Goal: Transaction & Acquisition: Purchase product/service

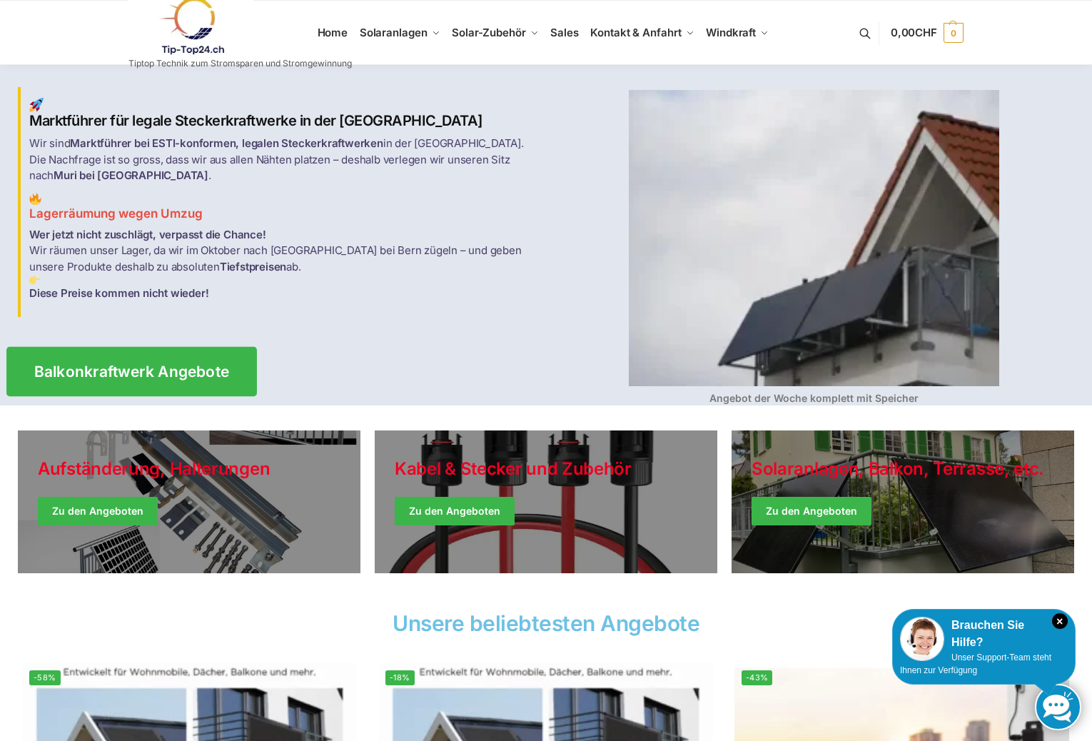
click at [139, 364] on span "Balkonkraftwerk Angebote" at bounding box center [132, 371] width 196 height 15
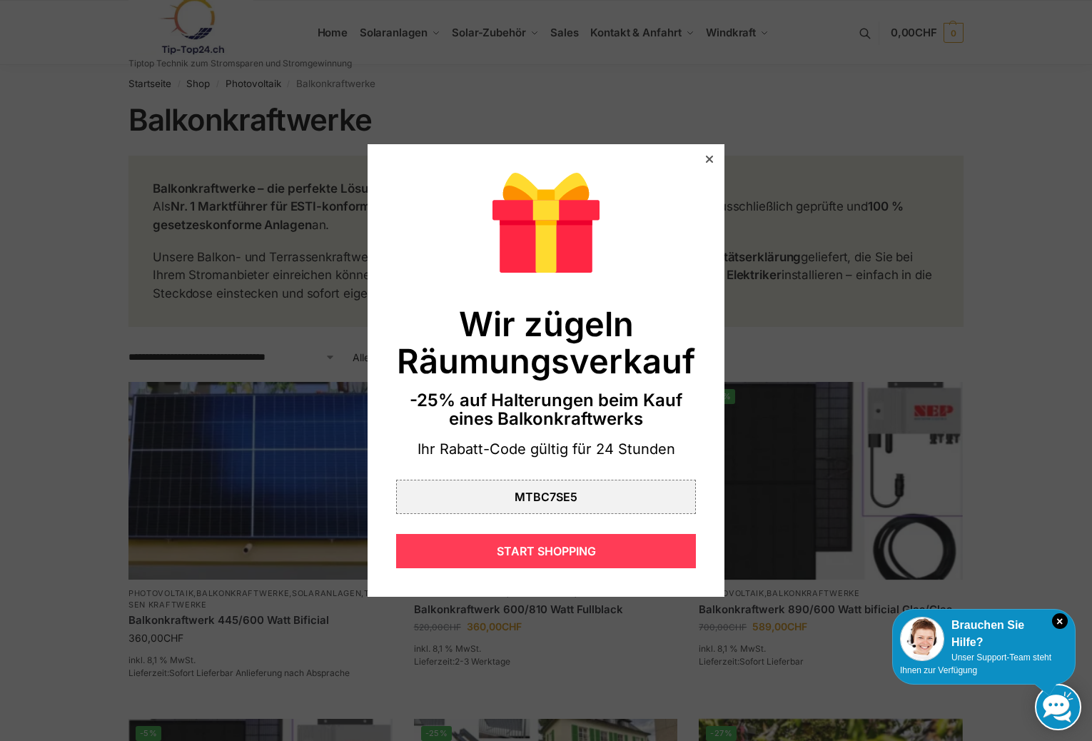
click at [535, 548] on div "START SHOPPING" at bounding box center [546, 551] width 300 height 34
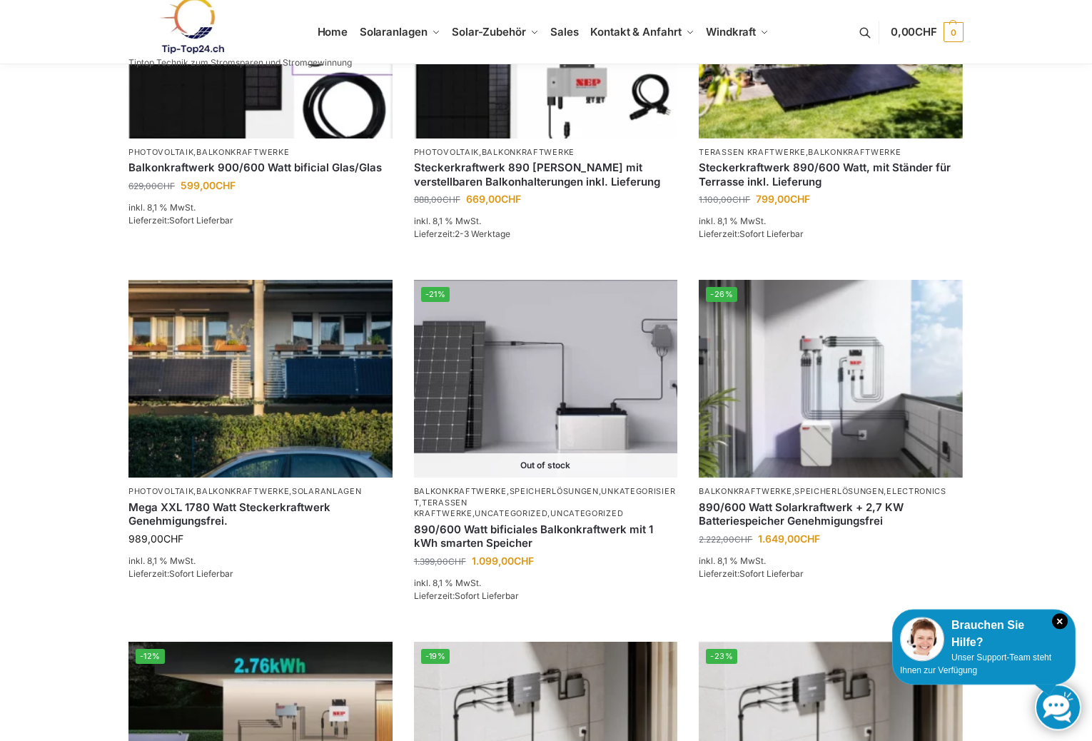
scroll to position [801, 0]
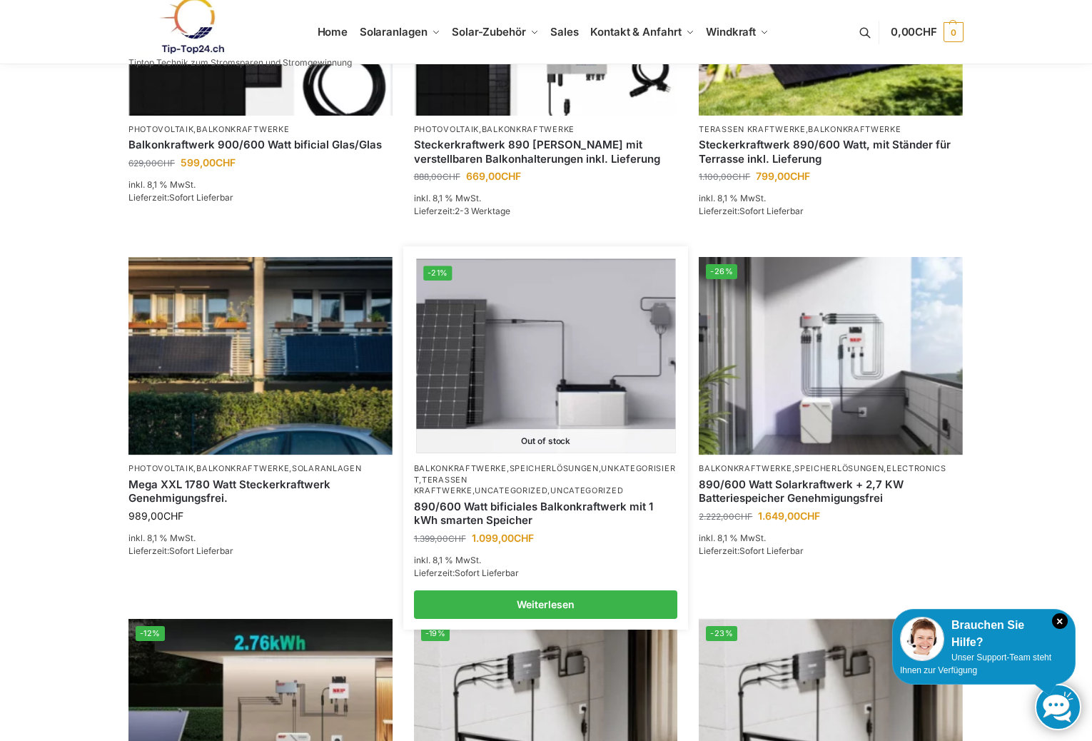
click at [523, 360] on img at bounding box center [545, 356] width 259 height 194
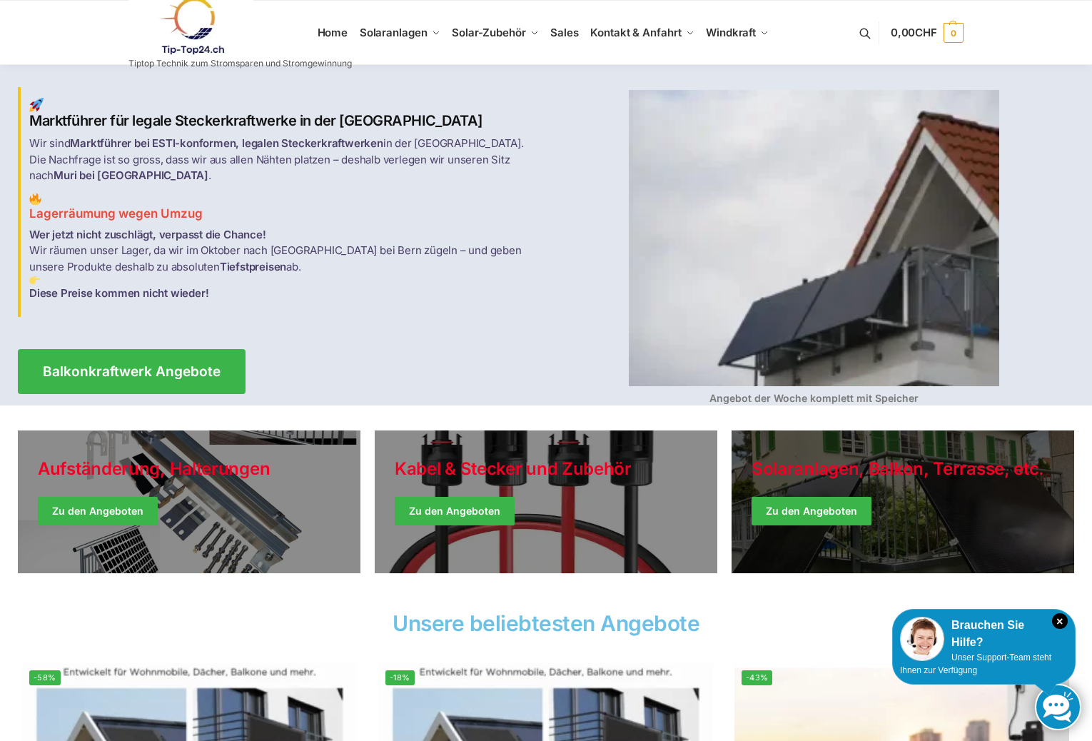
click at [800, 504] on link "Winter Jackets" at bounding box center [903, 502] width 343 height 143
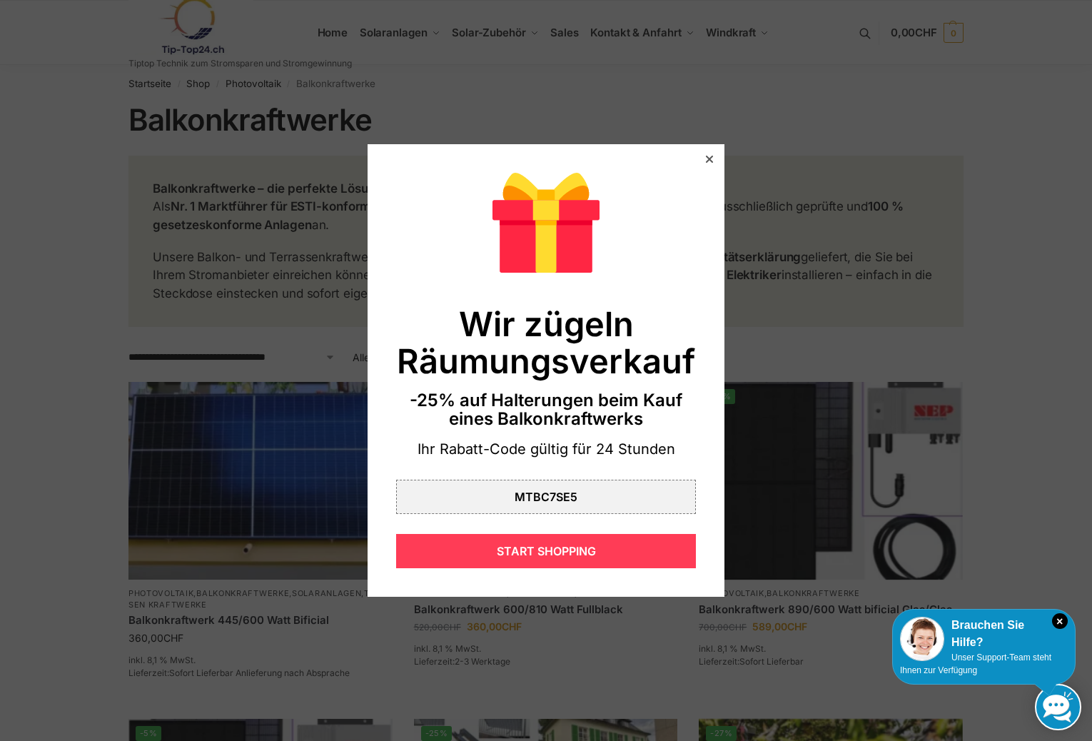
click at [542, 546] on div "START SHOPPING" at bounding box center [546, 551] width 300 height 34
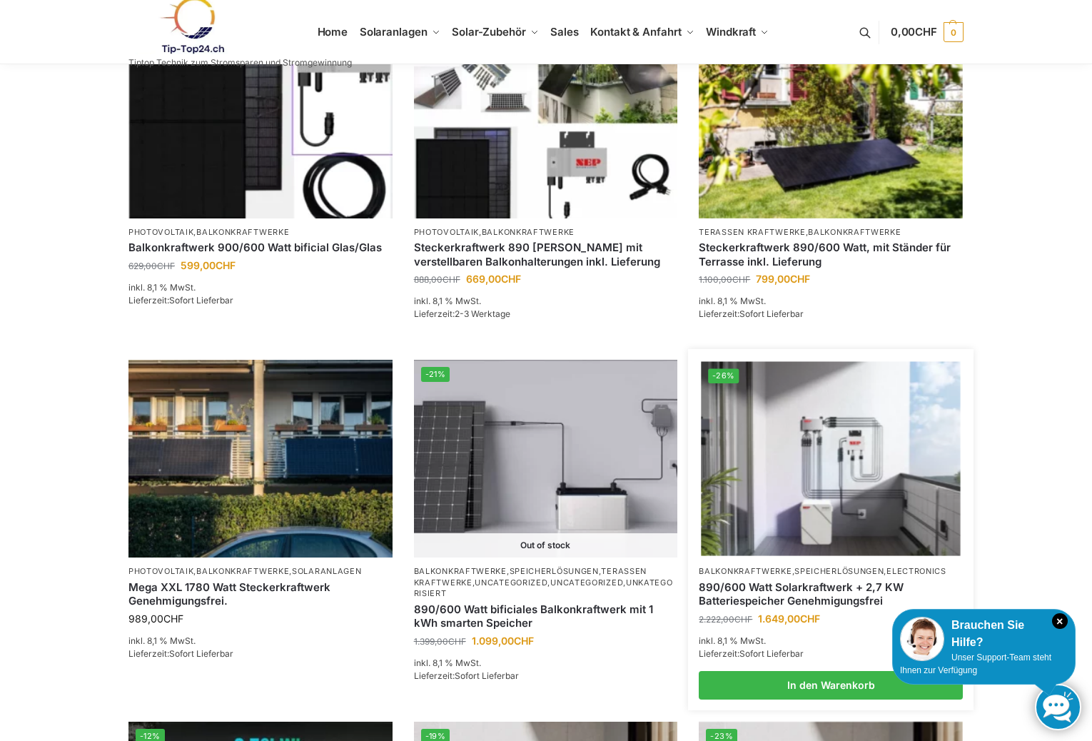
scroll to position [728, 0]
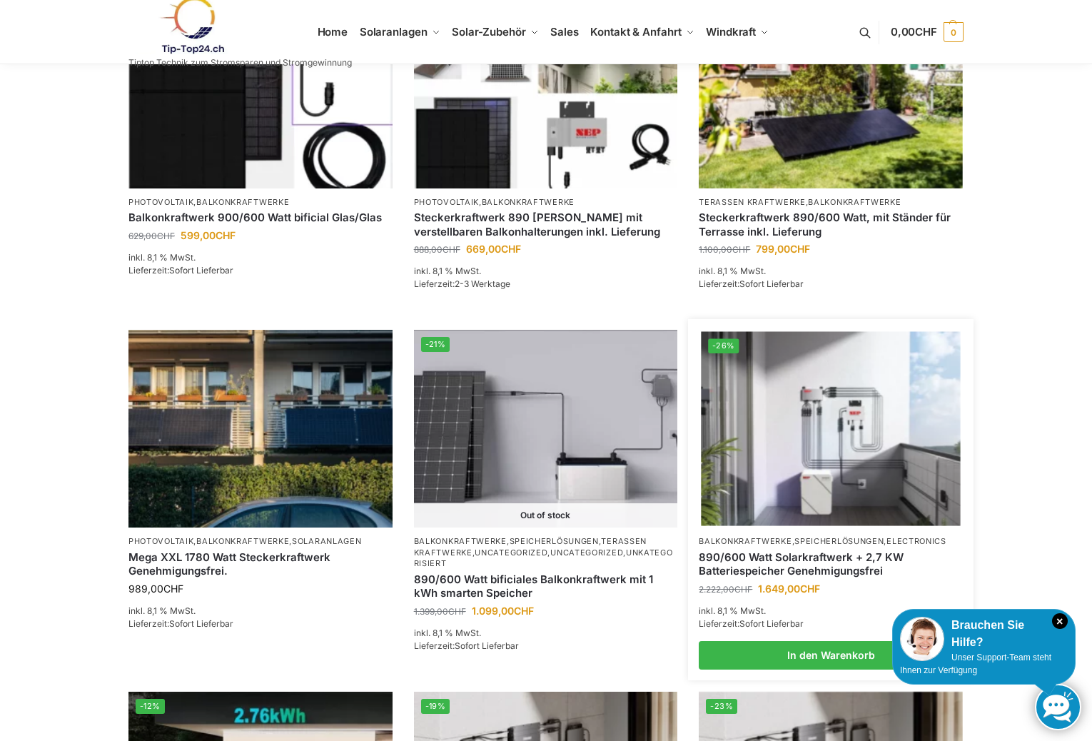
click at [826, 431] on img at bounding box center [831, 429] width 259 height 194
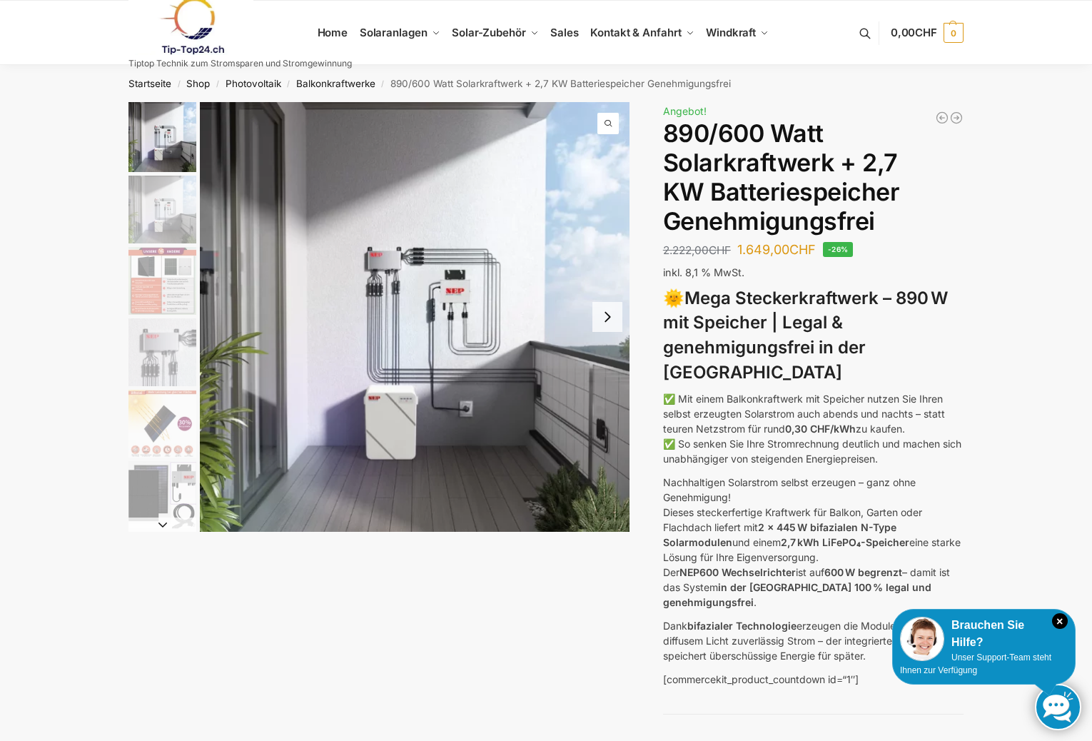
click at [399, 339] on img "1 / 12" at bounding box center [415, 317] width 430 height 430
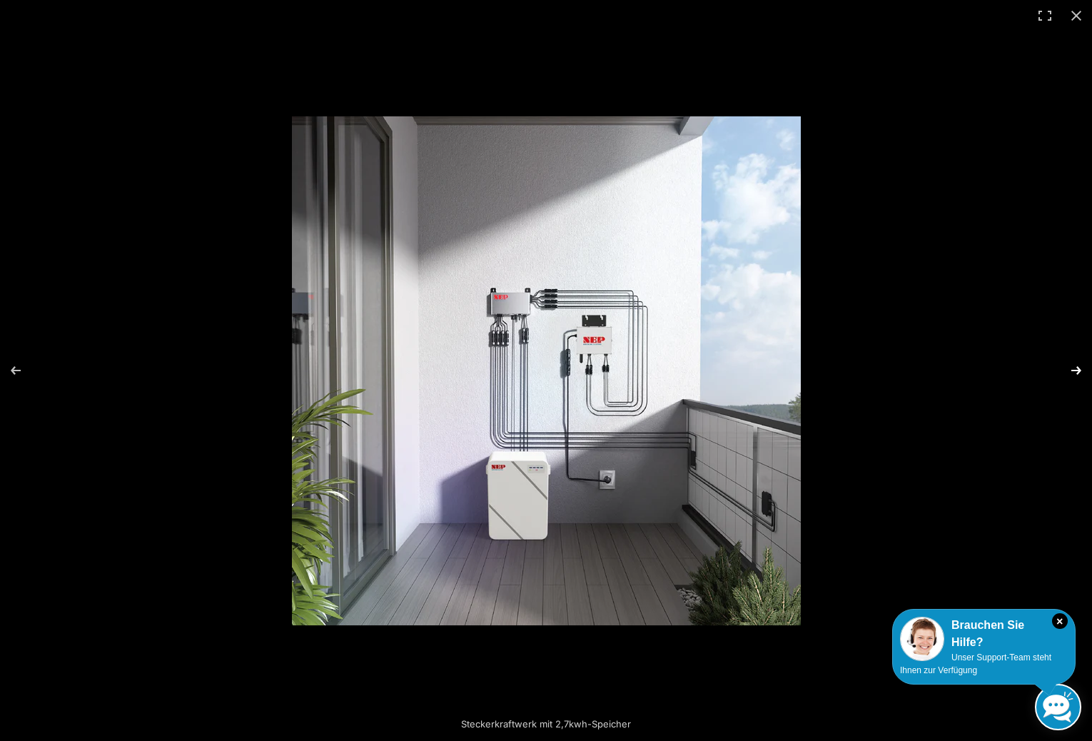
click at [1076, 368] on button "Next (arrow right)" at bounding box center [1068, 370] width 50 height 71
click at [14, 365] on button "Previous (arrow left)" at bounding box center [25, 370] width 50 height 71
click at [1076, 11] on button "Close (Esc)" at bounding box center [1076, 15] width 31 height 31
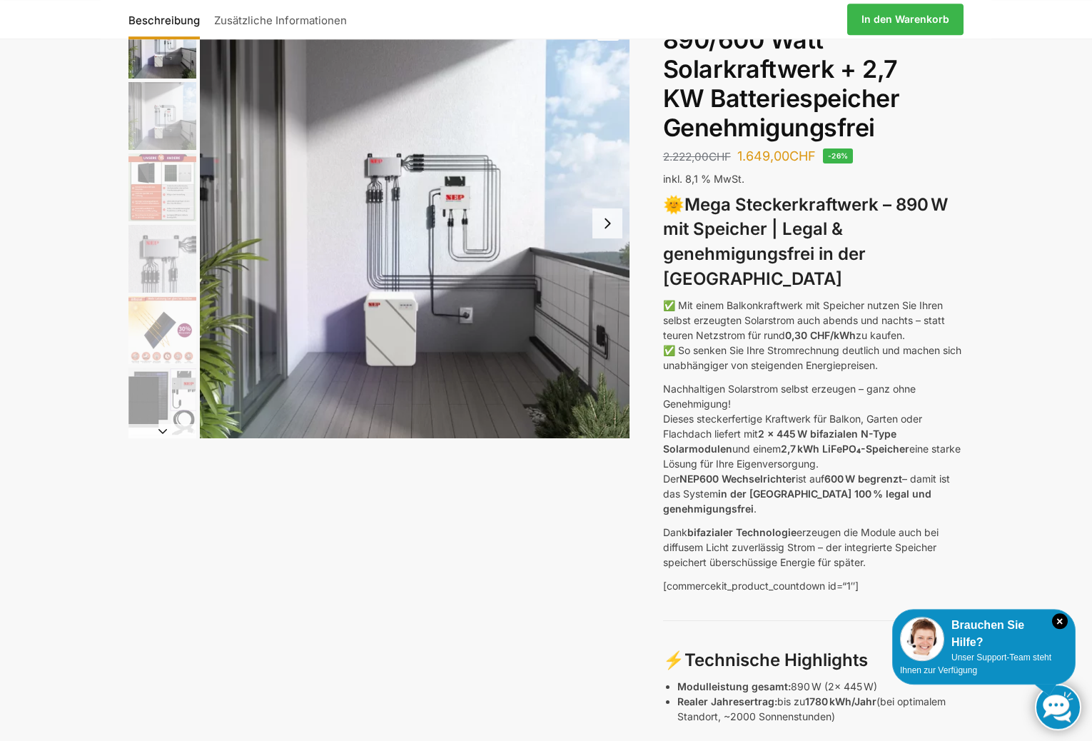
scroll to position [73, 0]
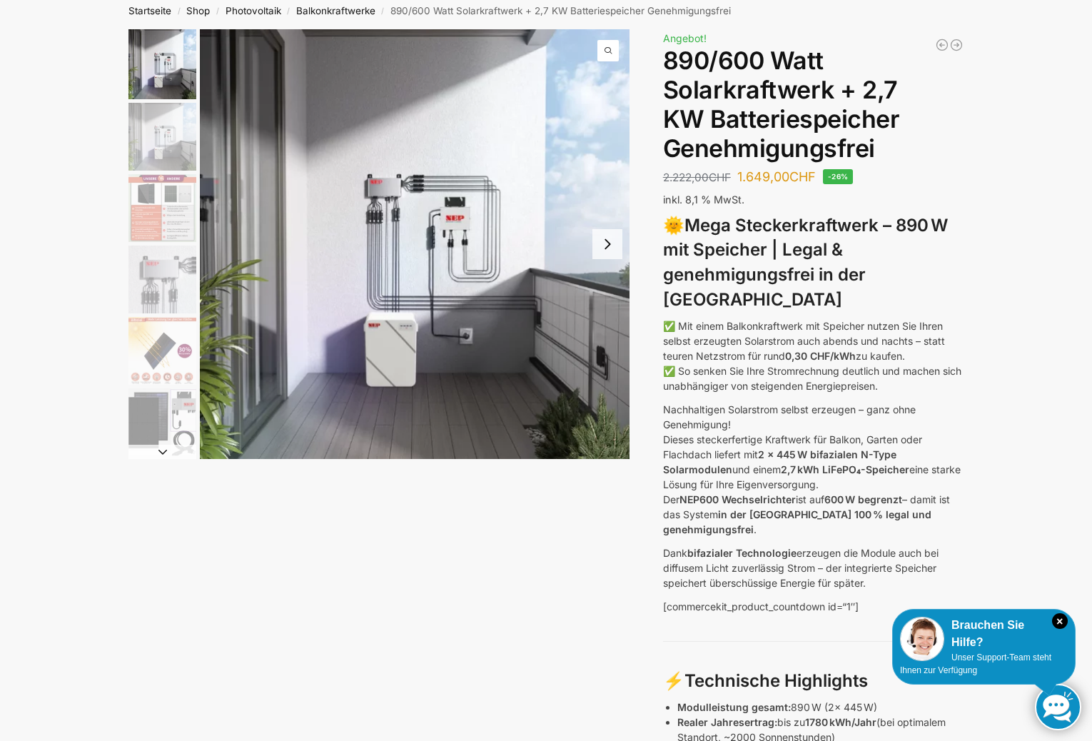
click at [351, 276] on img "1 / 12" at bounding box center [415, 244] width 430 height 430
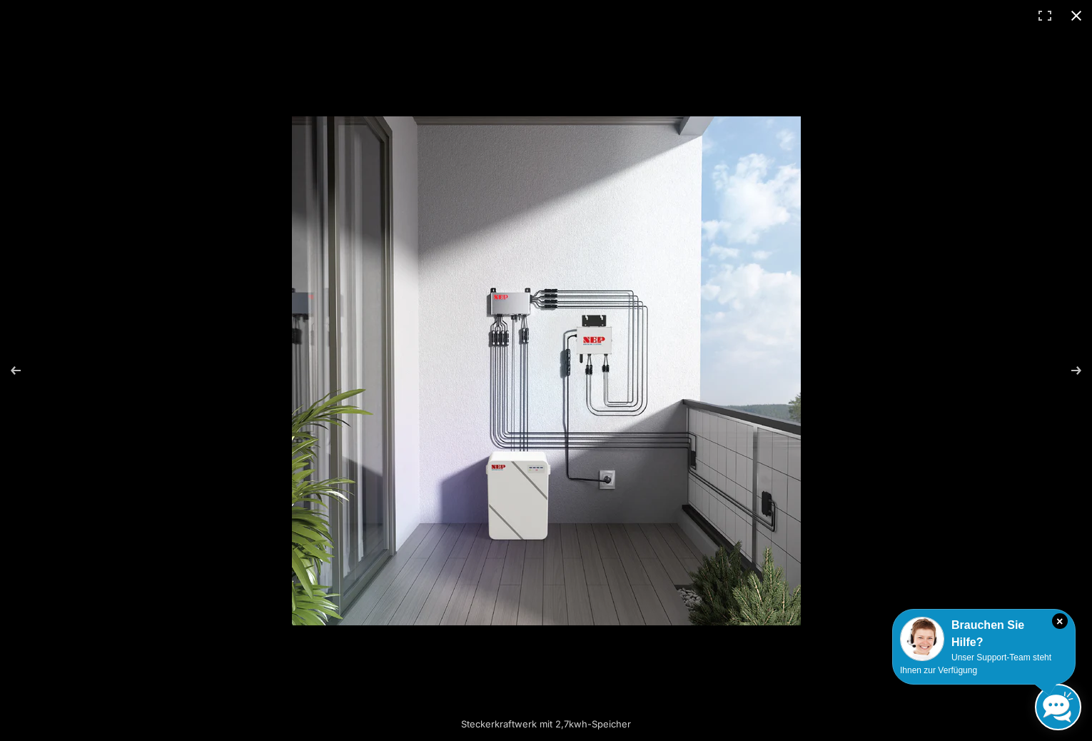
click at [1077, 12] on button "Close (Esc)" at bounding box center [1076, 15] width 31 height 31
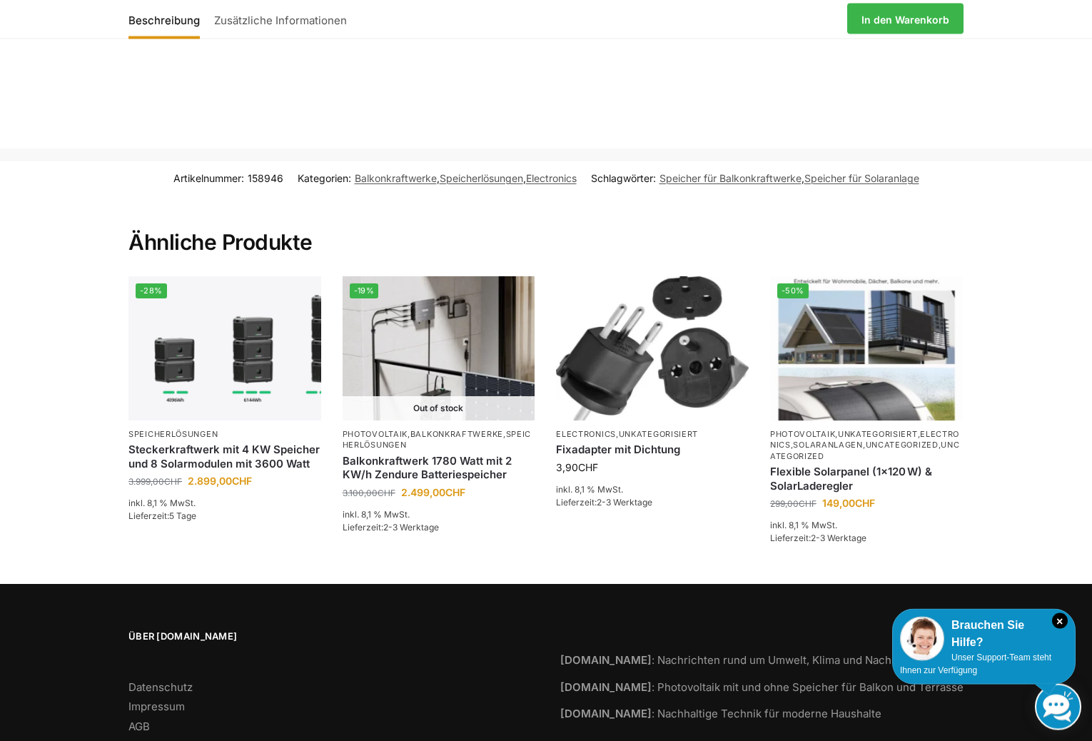
scroll to position [2913, 0]
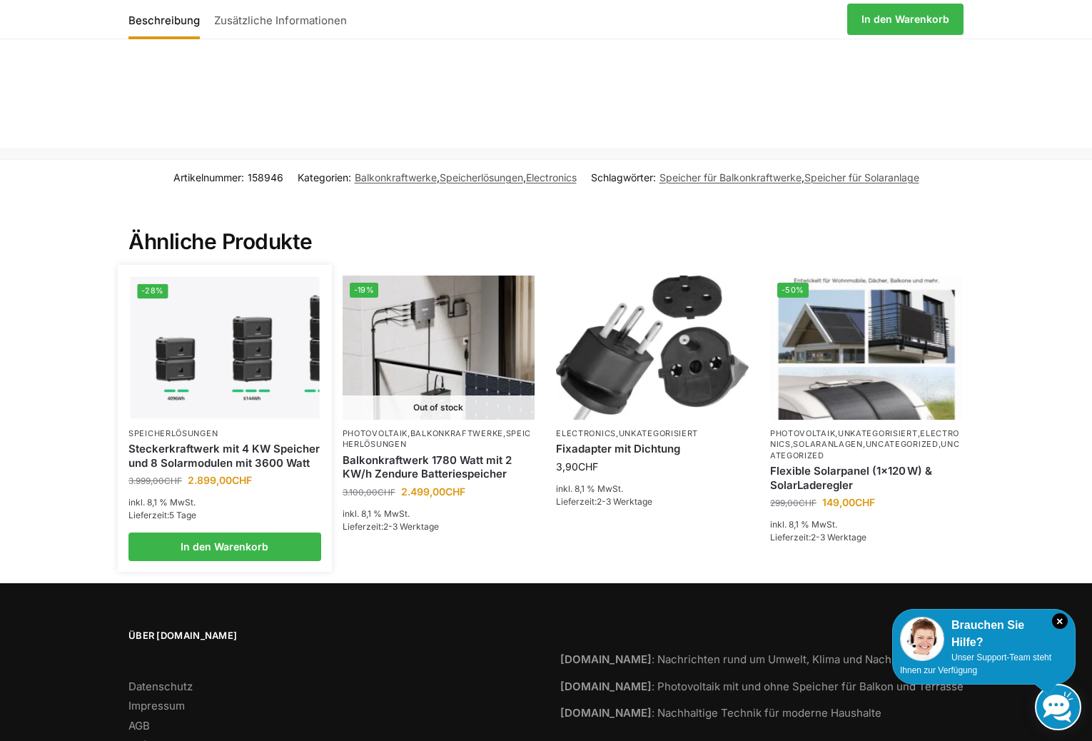
click at [207, 321] on img at bounding box center [224, 348] width 189 height 142
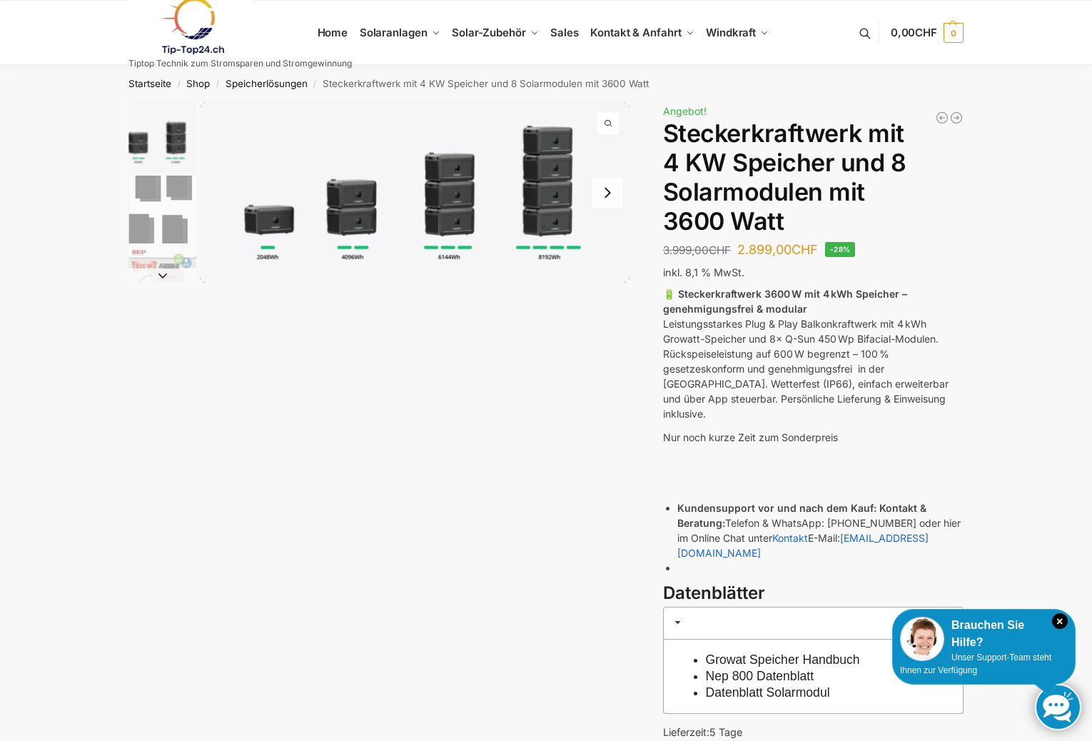
click at [348, 159] on img "1 / 9" at bounding box center [415, 192] width 430 height 181
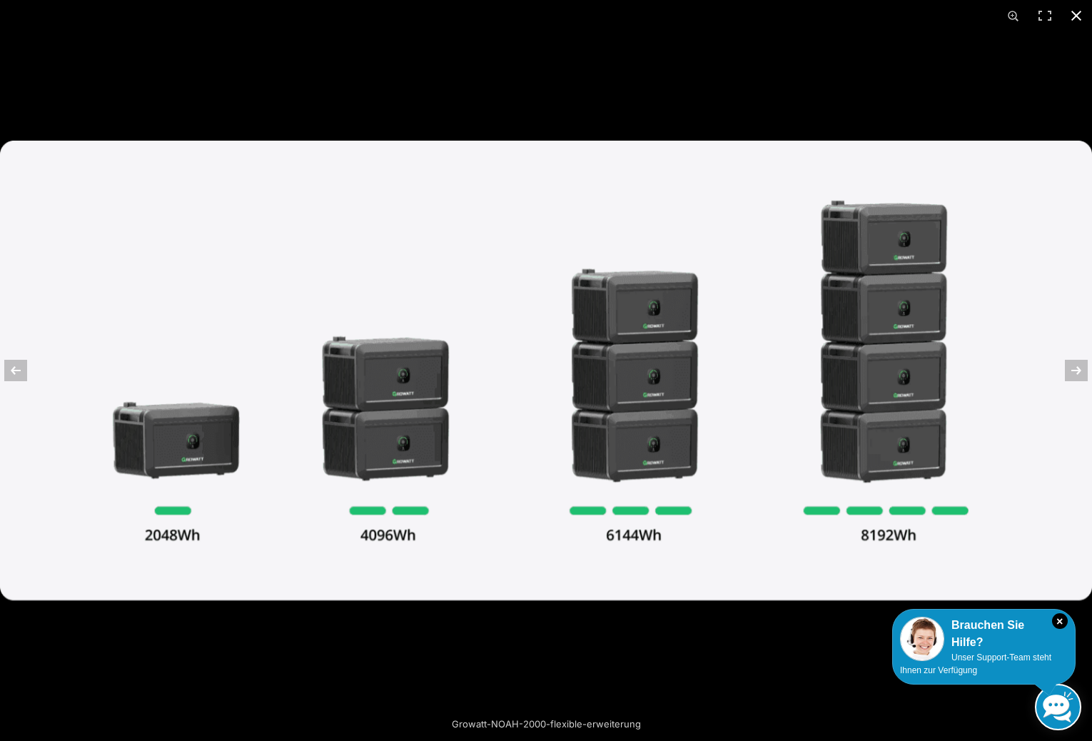
click at [1077, 14] on button "Close (Esc)" at bounding box center [1076, 15] width 31 height 31
